Goal: Check status: Check status

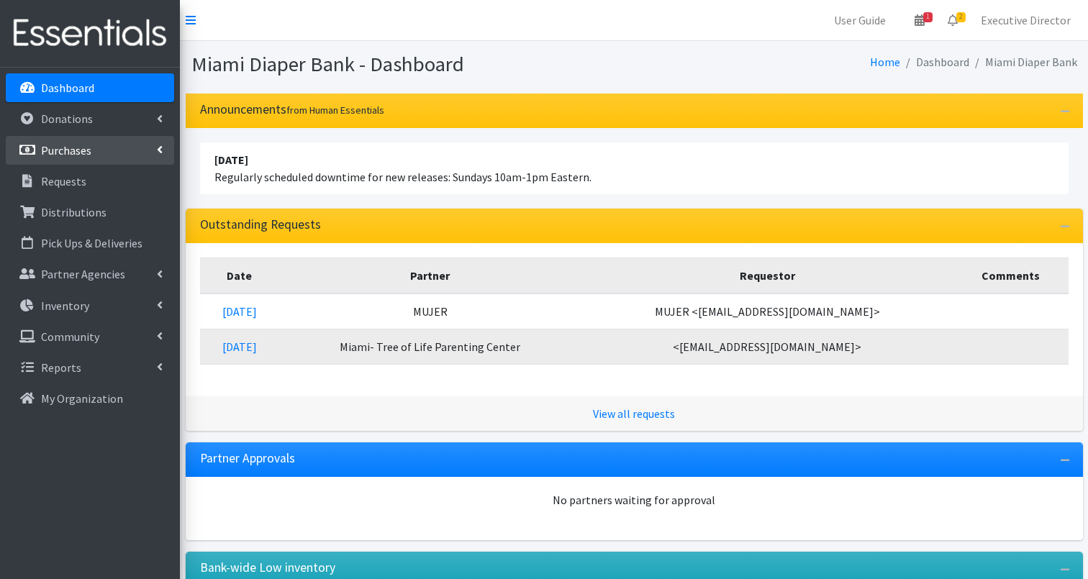
click at [91, 155] on link "Purchases" at bounding box center [90, 150] width 168 height 29
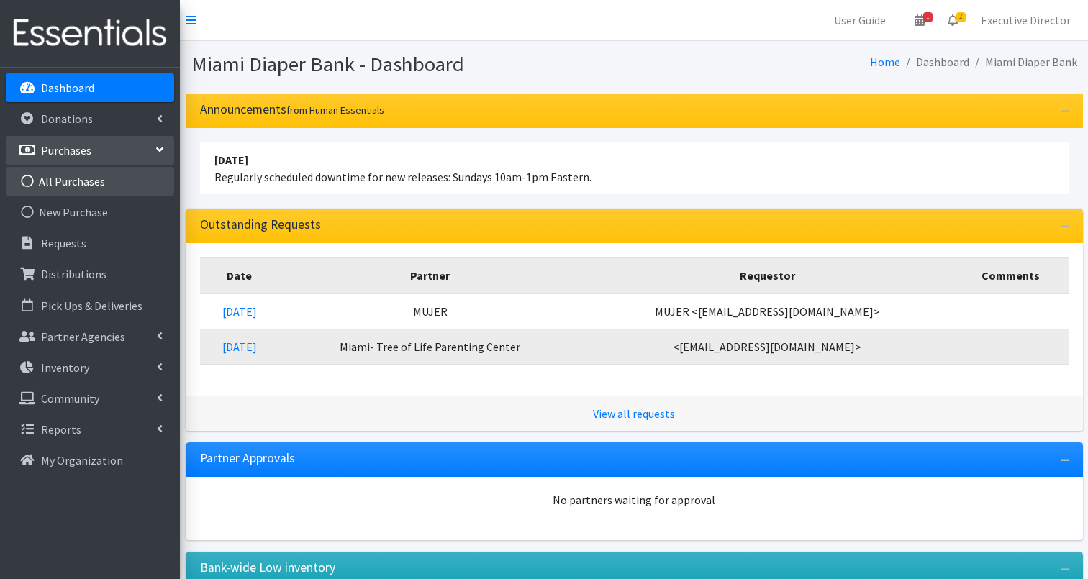
click at [88, 186] on link "All Purchases" at bounding box center [90, 181] width 168 height 29
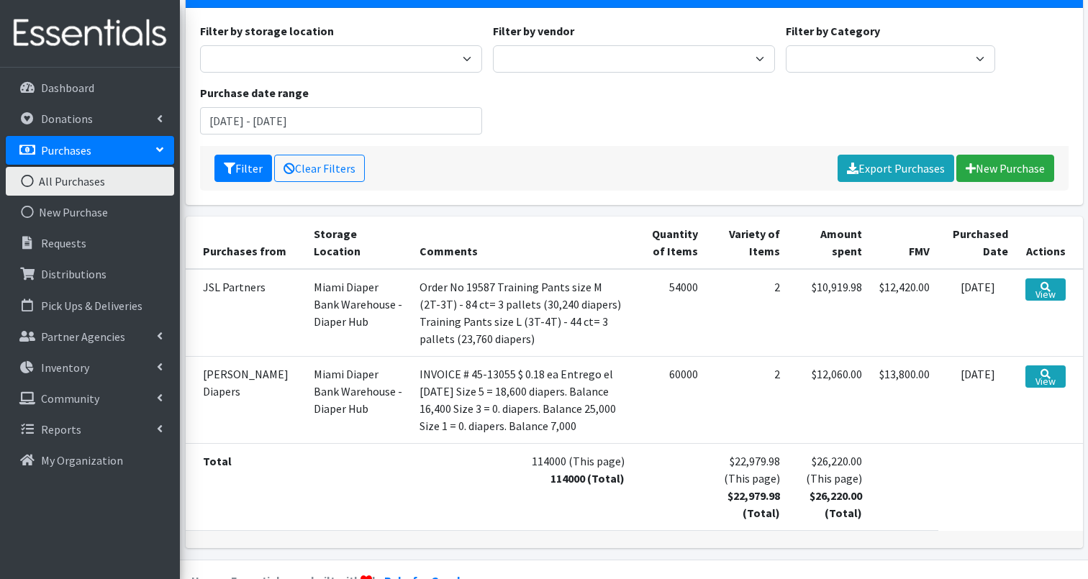
scroll to position [118, 0]
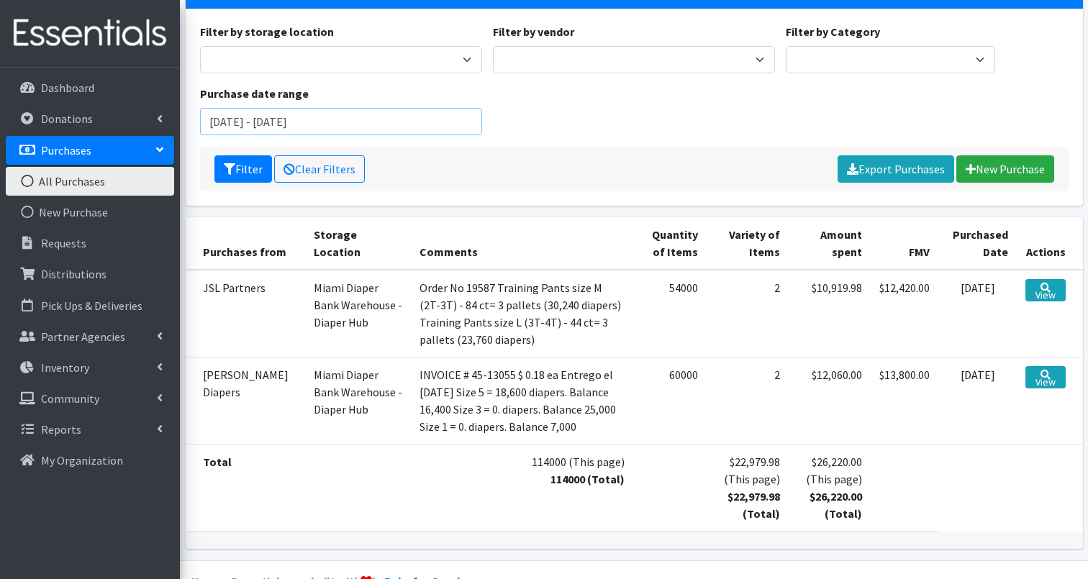
click at [327, 122] on input "August 1, 2025 - November 1, 2025" at bounding box center [341, 121] width 282 height 27
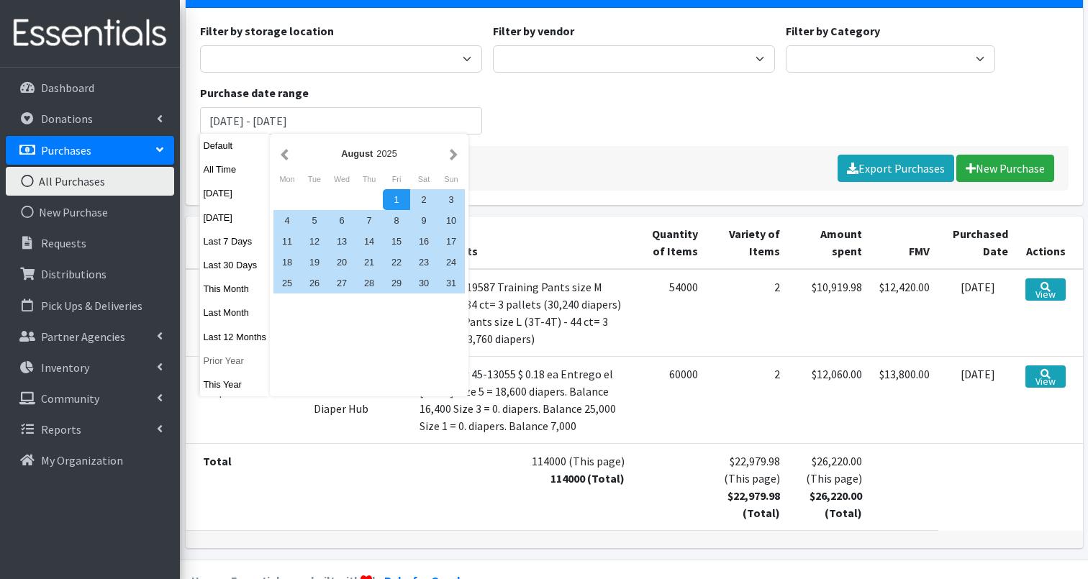
click at [235, 358] on button "Prior Year" at bounding box center [235, 360] width 71 height 21
type input "January 1, 2024 - December 31, 2024"
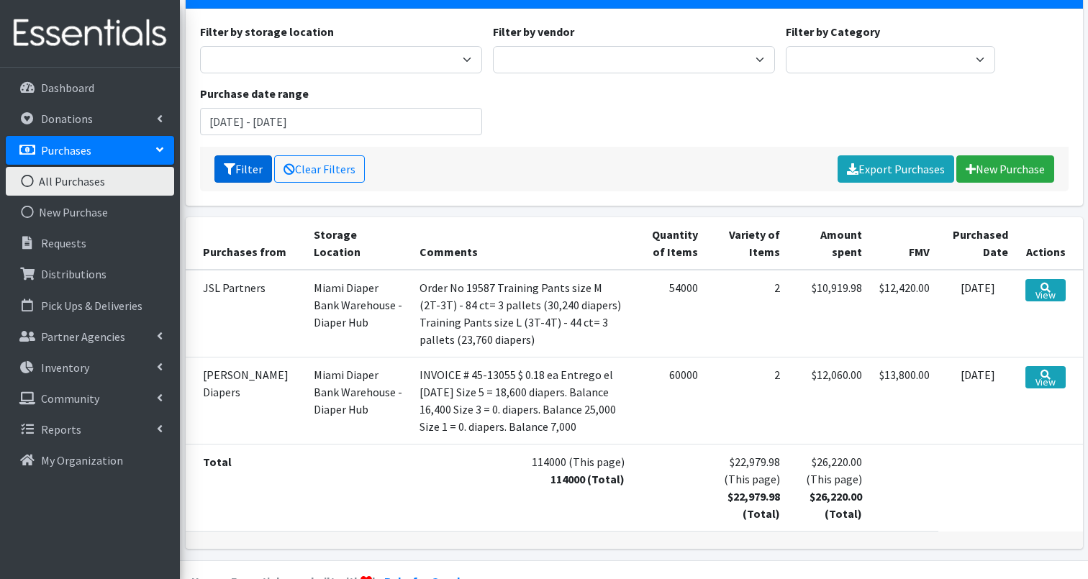
click at [241, 168] on button "Filter" at bounding box center [243, 168] width 58 height 27
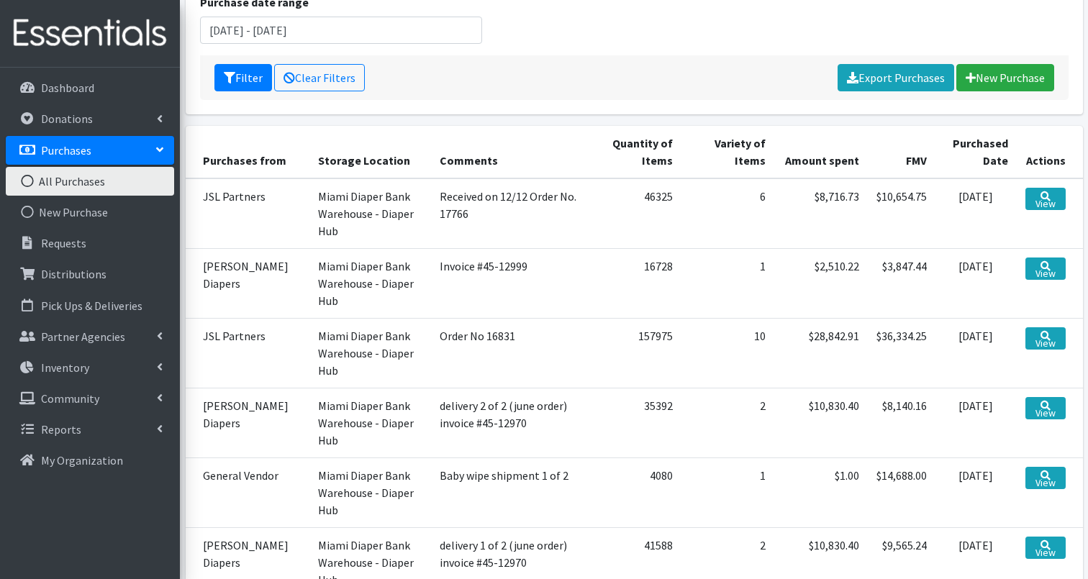
scroll to position [211, 0]
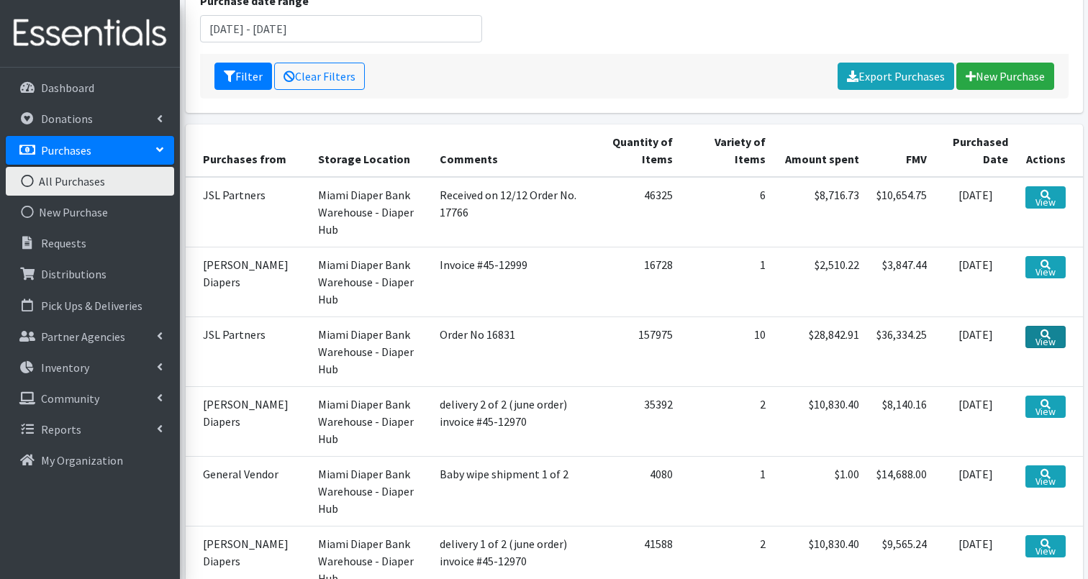
click at [1047, 326] on link "View" at bounding box center [1045, 337] width 40 height 22
click at [1045, 203] on link "View" at bounding box center [1045, 197] width 40 height 22
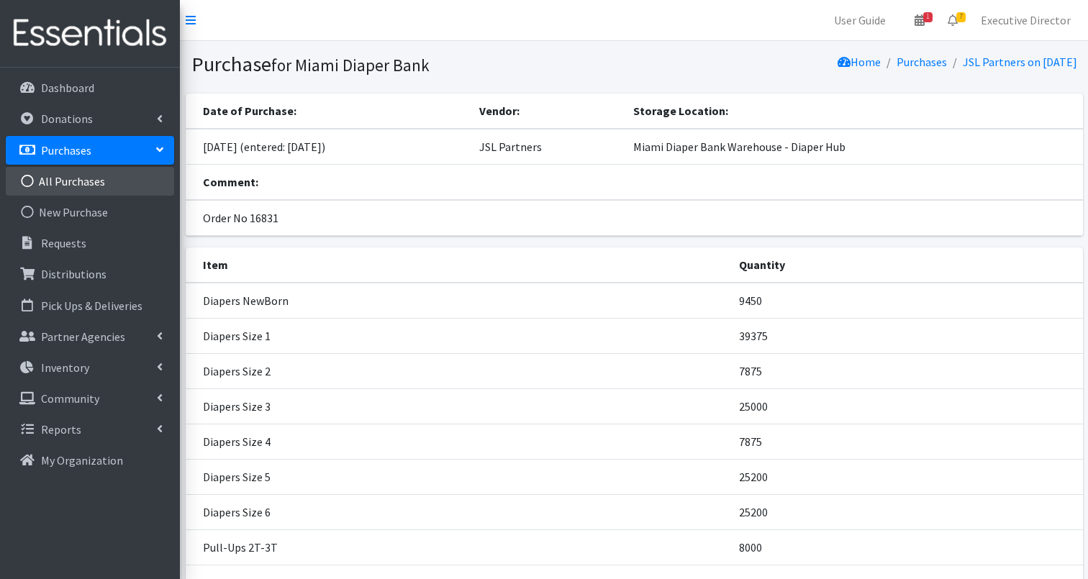
click at [113, 181] on link "All Purchases" at bounding box center [90, 181] width 168 height 29
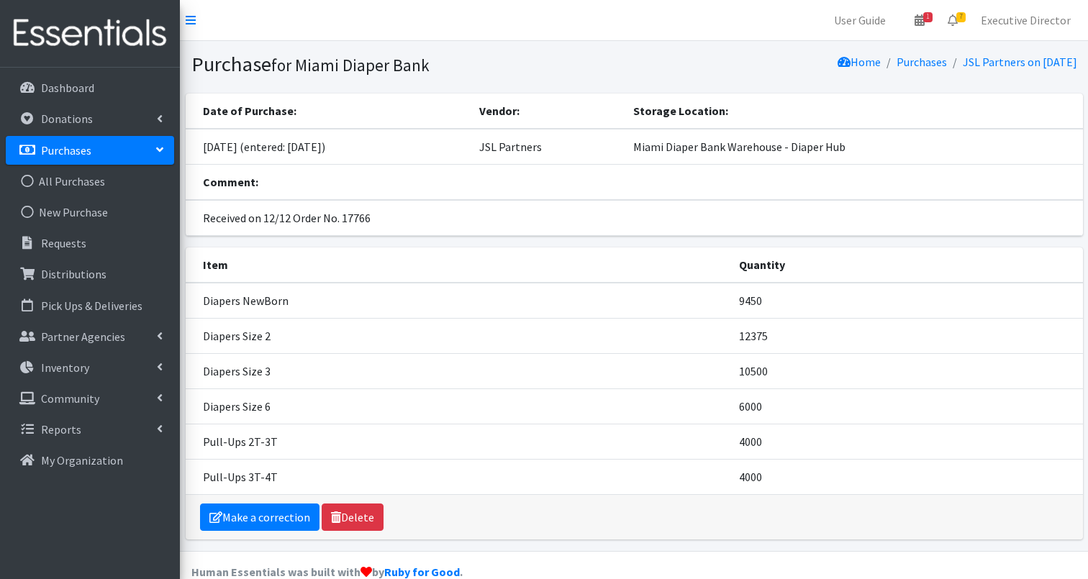
scroll to position [1, 0]
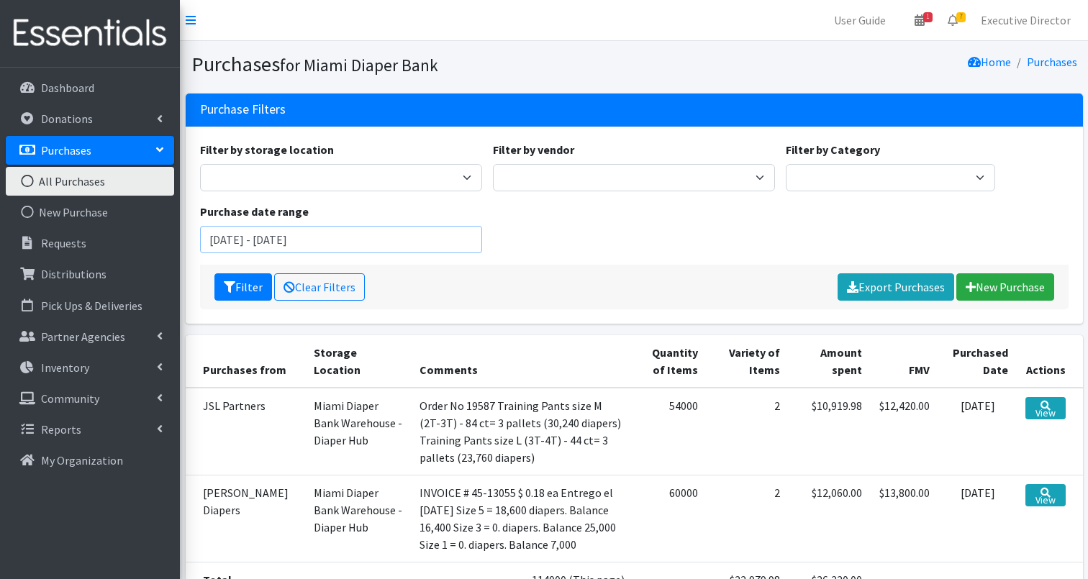
click at [256, 236] on input "[DATE] - [DATE]" at bounding box center [341, 239] width 282 height 27
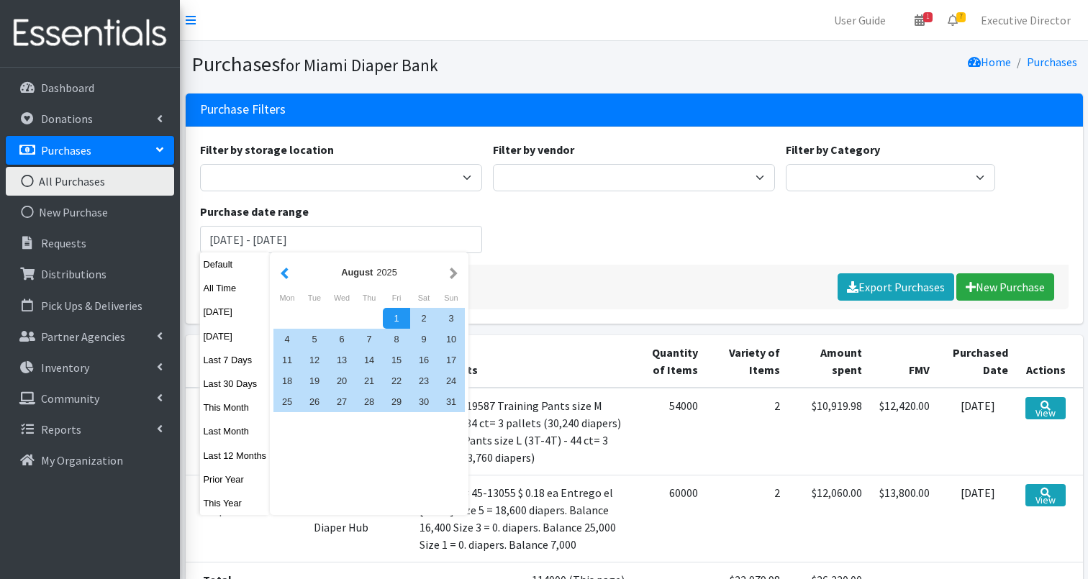
click at [286, 275] on button "button" at bounding box center [284, 272] width 15 height 18
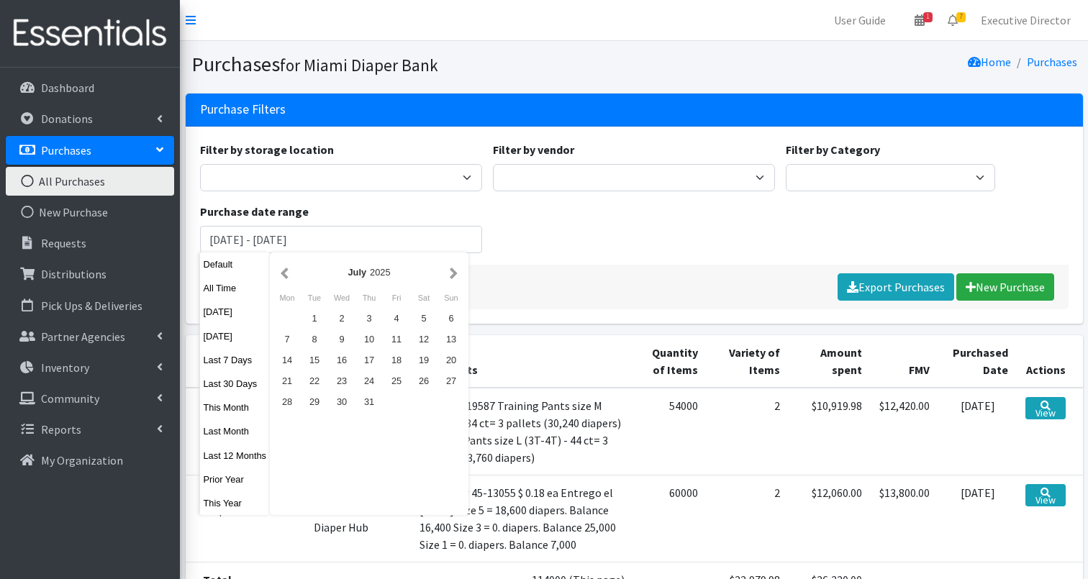
click at [286, 275] on button "button" at bounding box center [284, 272] width 15 height 18
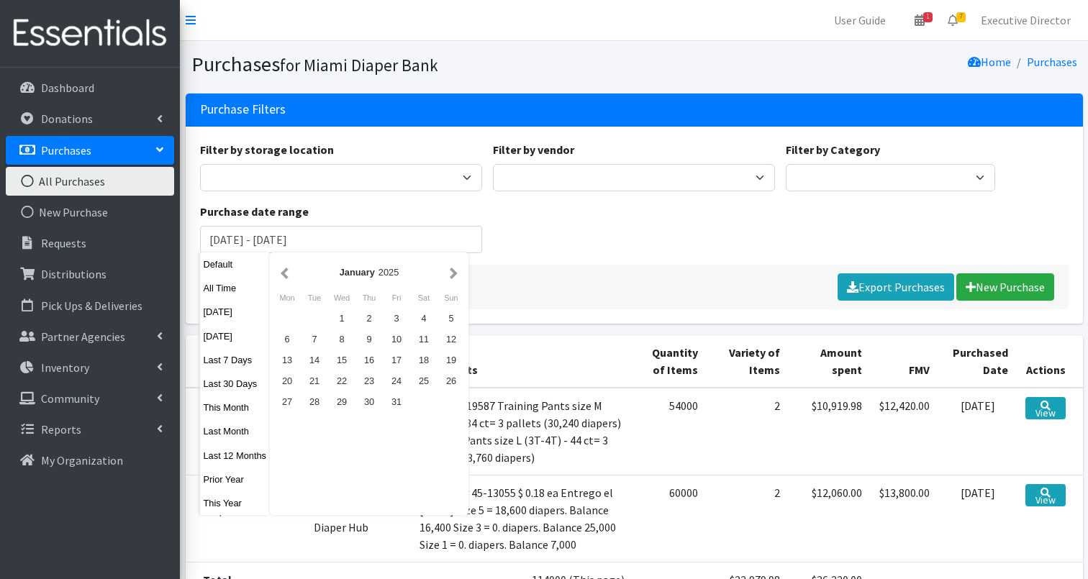
click at [286, 275] on button "button" at bounding box center [284, 272] width 15 height 18
click at [451, 316] on div "1" at bounding box center [450, 318] width 27 height 21
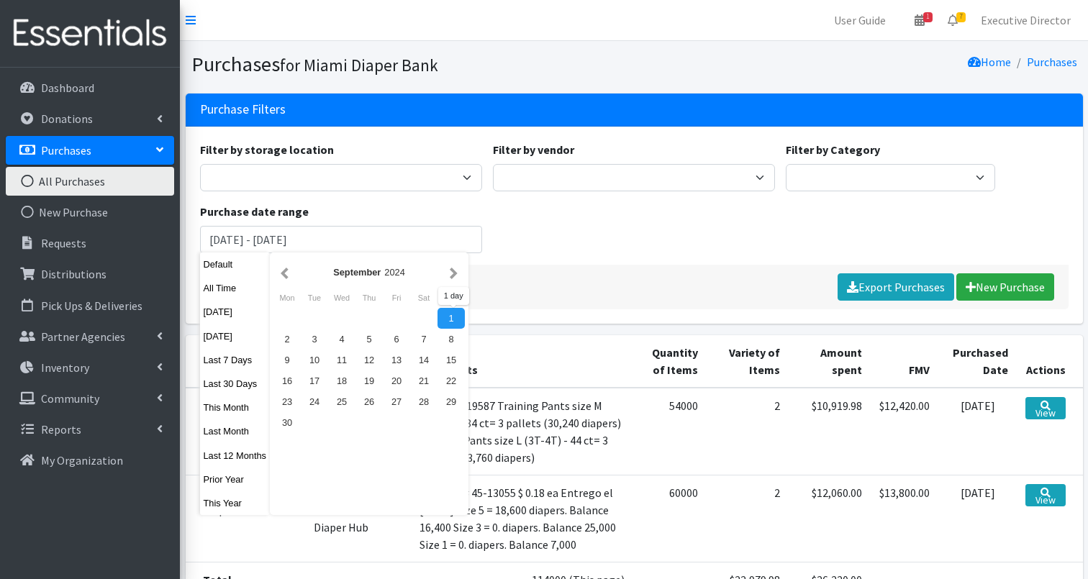
click at [532, 234] on div "Filter by storage location Miami Diaper Bank Warehouse - Diaper Hub Partner Dir…" at bounding box center [633, 203] width 879 height 124
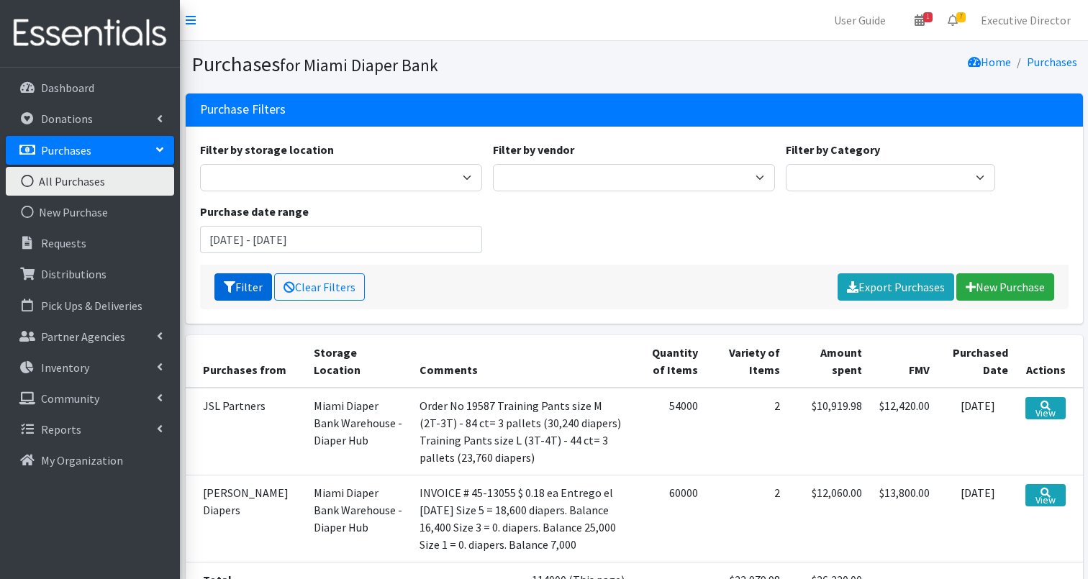
click at [232, 290] on icon "submit" at bounding box center [230, 287] width 12 height 12
click at [255, 247] on input "[DATE] - [DATE]" at bounding box center [341, 239] width 282 height 27
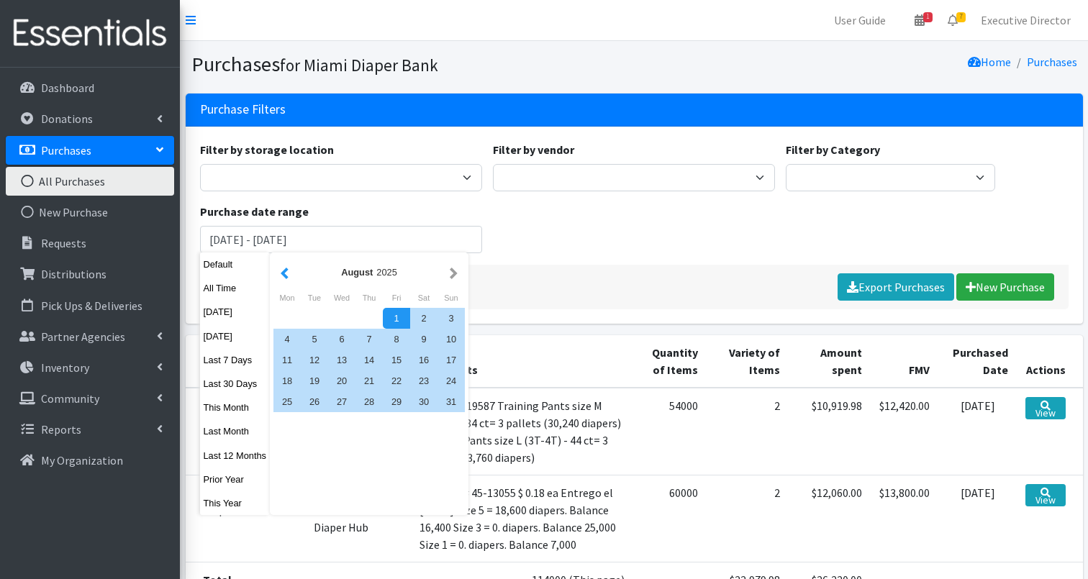
click at [289, 271] on button "button" at bounding box center [284, 272] width 15 height 18
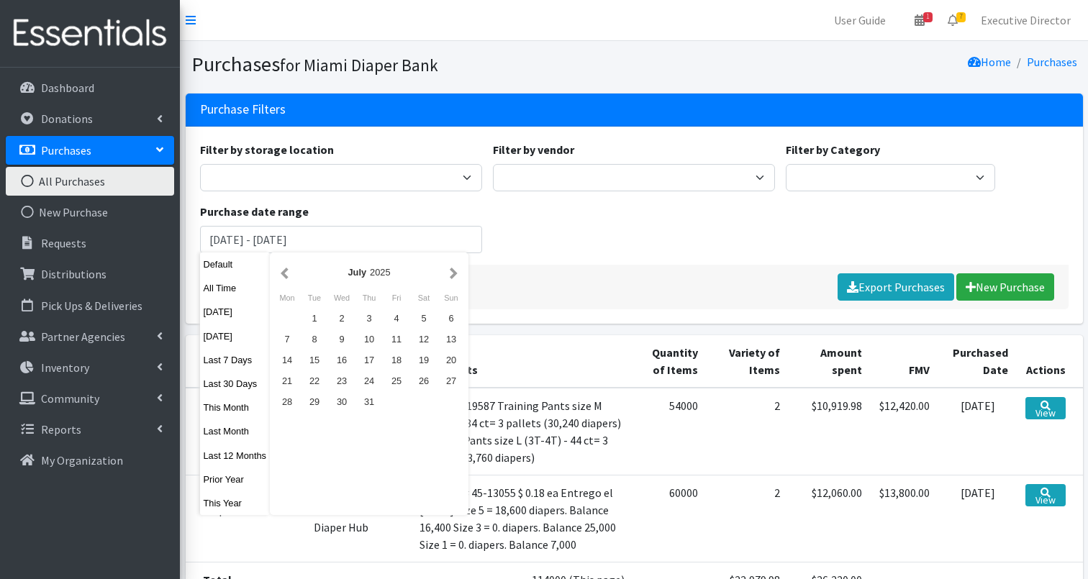
click at [289, 271] on button "button" at bounding box center [284, 272] width 15 height 18
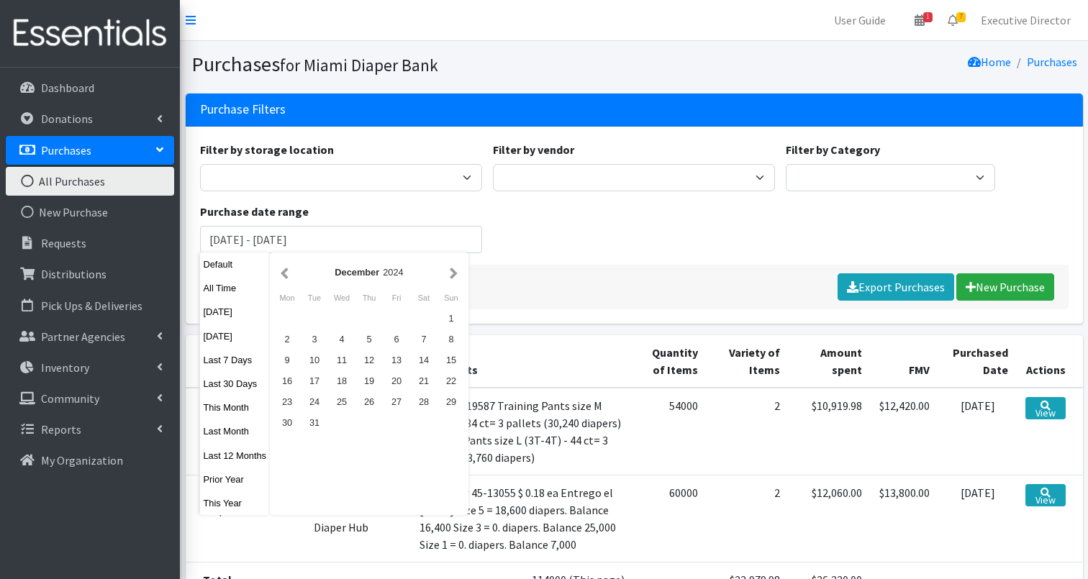
click at [289, 271] on button "button" at bounding box center [284, 272] width 15 height 18
click at [451, 316] on div "1" at bounding box center [450, 318] width 27 height 21
click at [459, 275] on button "button" at bounding box center [453, 272] width 15 height 18
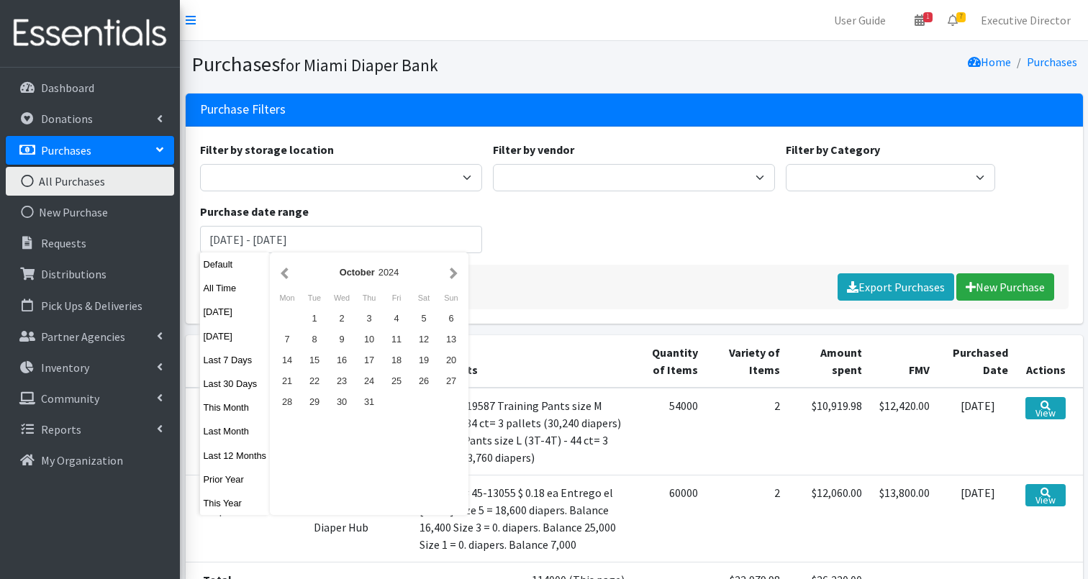
click at [459, 275] on button "button" at bounding box center [453, 272] width 15 height 18
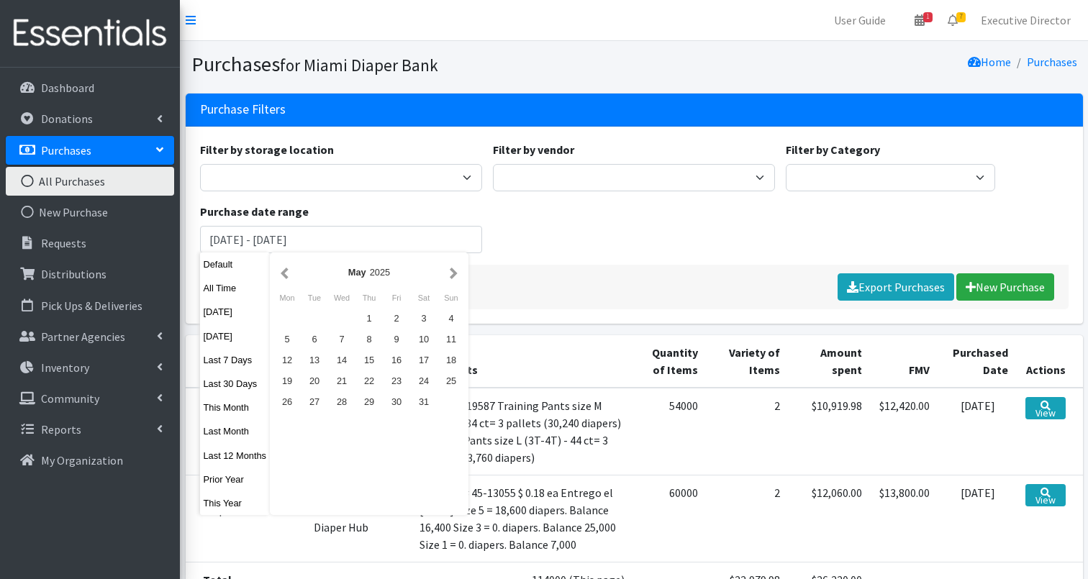
click at [459, 275] on button "button" at bounding box center [453, 272] width 15 height 18
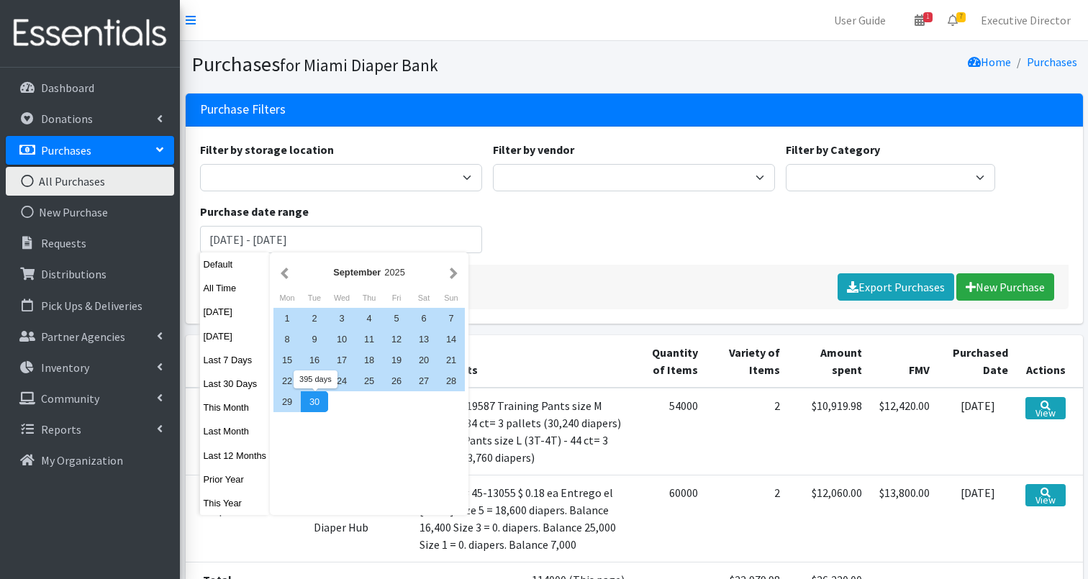
click at [321, 402] on div "30" at bounding box center [314, 401] width 27 height 21
type input "September 1, 2024 - September 30, 2025"
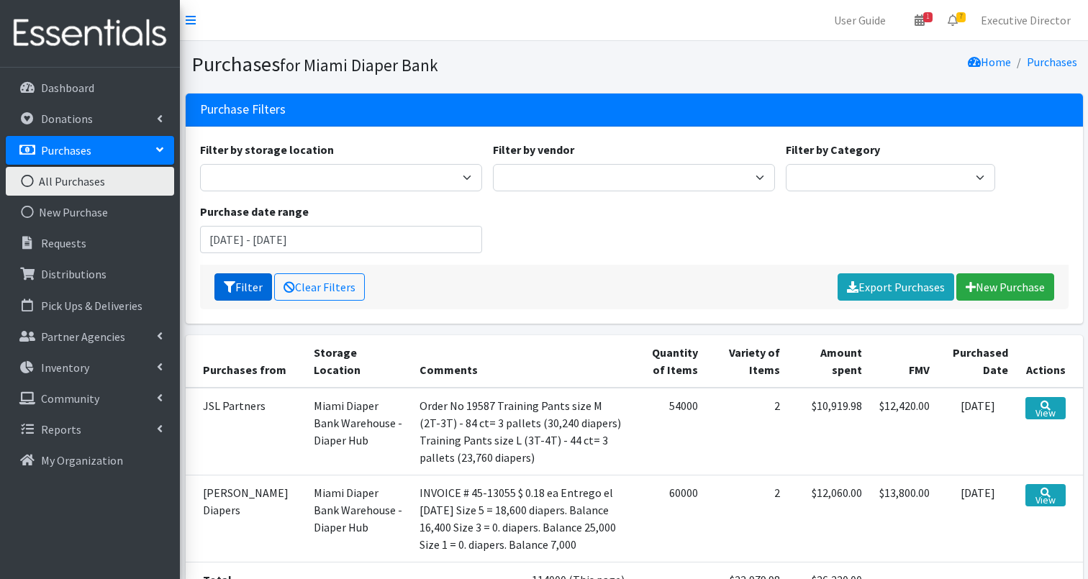
click at [235, 288] on button "Filter" at bounding box center [243, 286] width 58 height 27
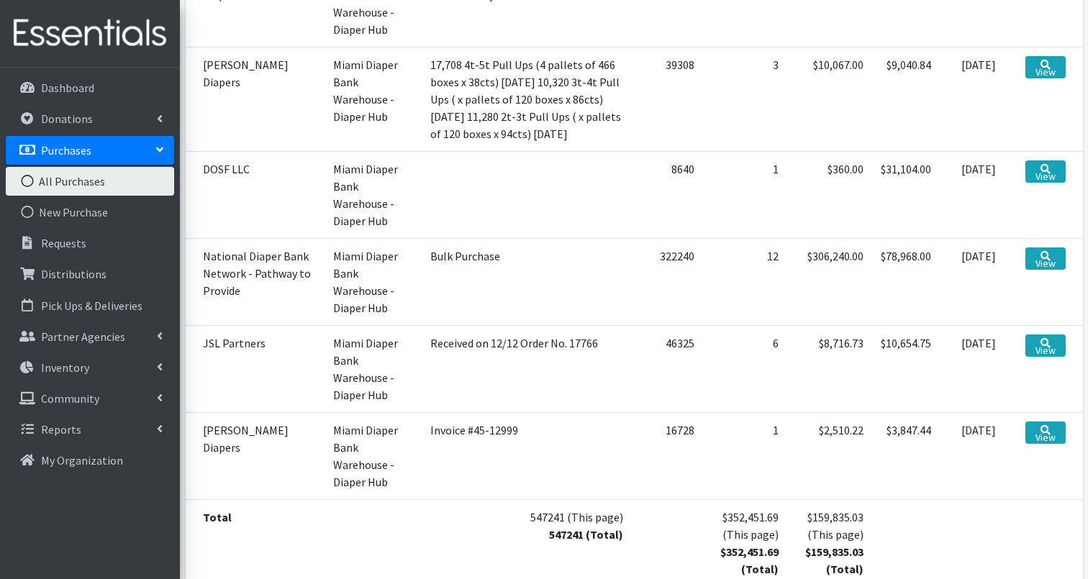
scroll to position [633, 0]
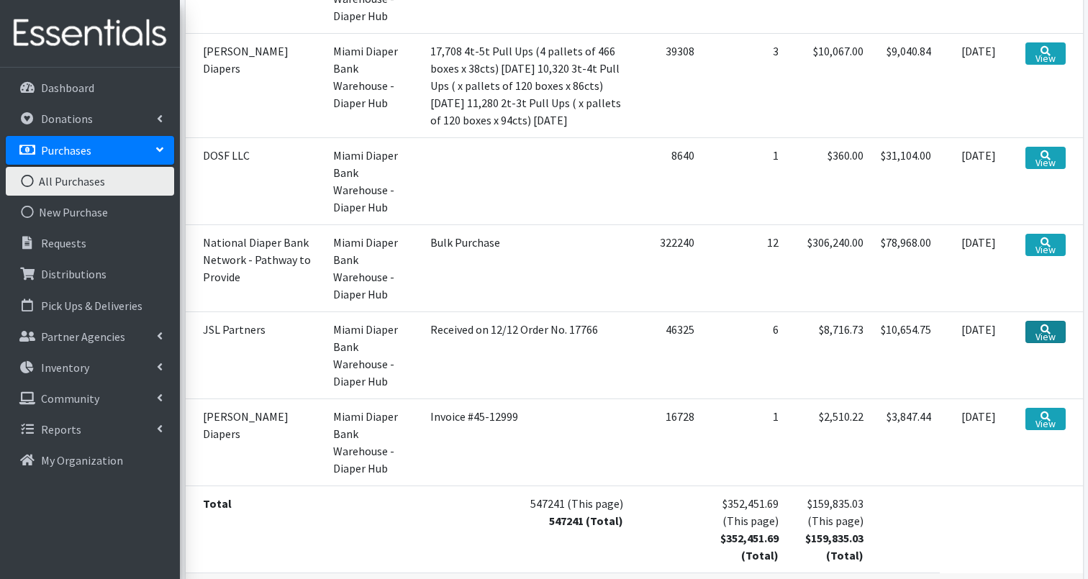
click at [1055, 321] on link "View" at bounding box center [1045, 332] width 40 height 22
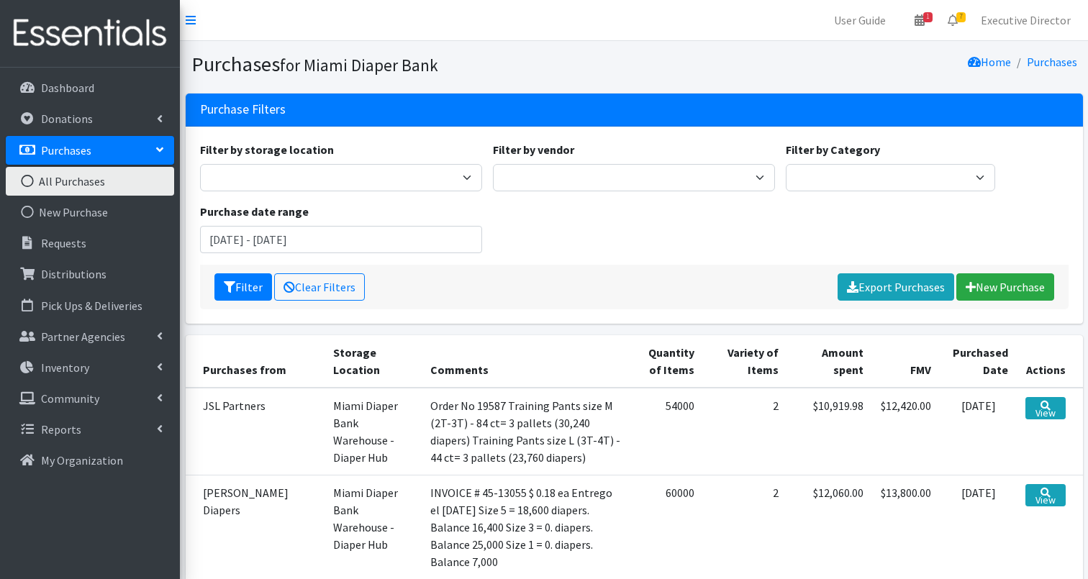
scroll to position [0, 0]
click at [563, 206] on div "Filter by storage location Miami Diaper Bank Warehouse - Diaper Hub Partner Dir…" at bounding box center [633, 203] width 879 height 124
click at [96, 80] on link "Dashboard" at bounding box center [90, 87] width 168 height 29
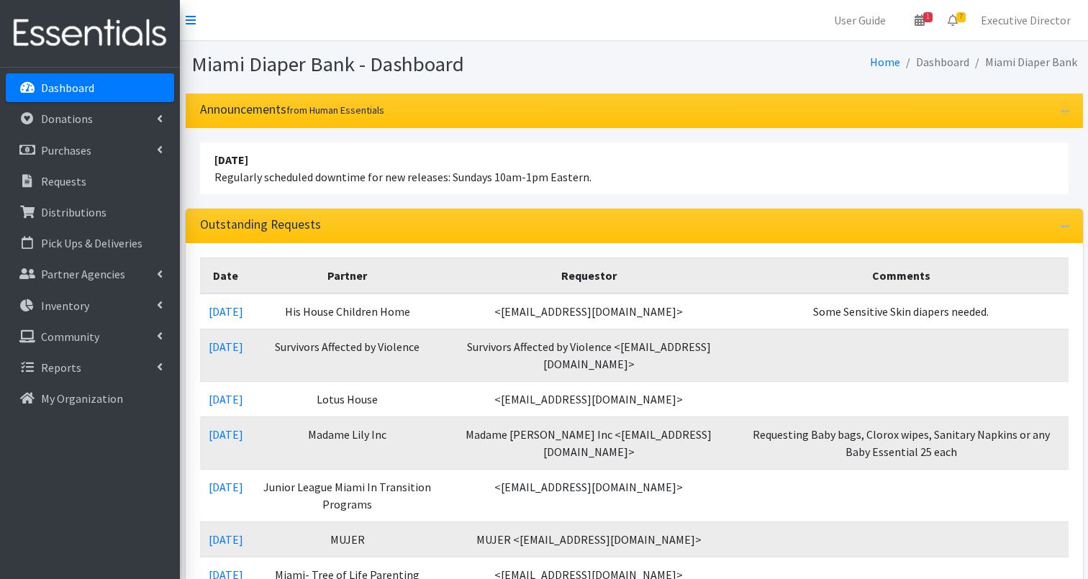
scroll to position [2, 0]
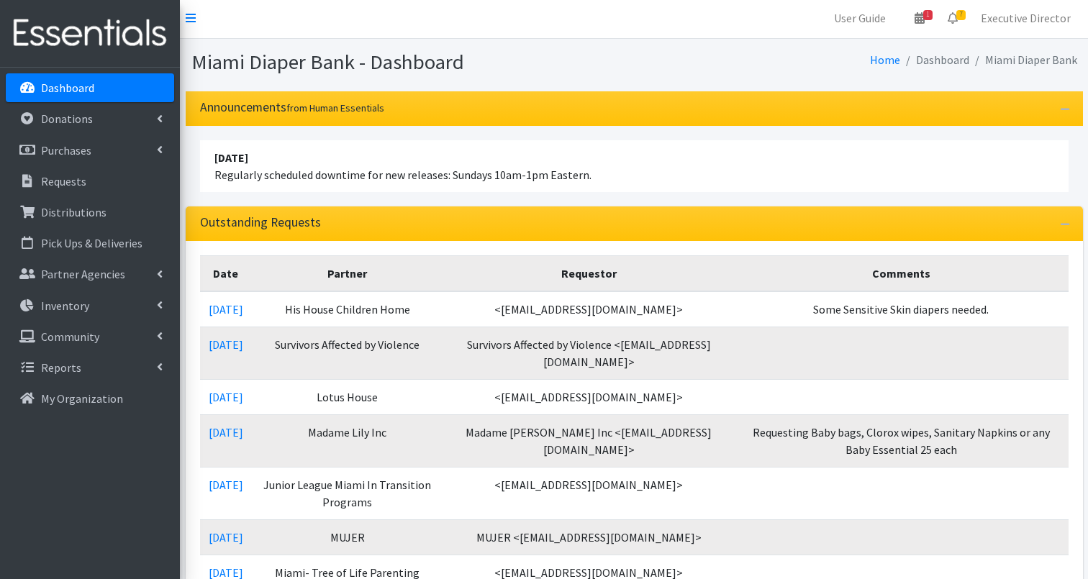
click at [91, 92] on p "Dashboard" at bounding box center [67, 88] width 53 height 14
